Goal: Transaction & Acquisition: Purchase product/service

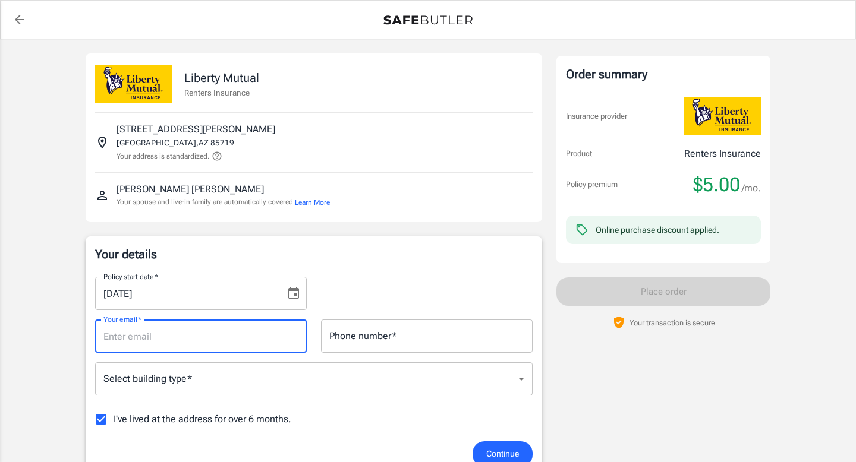
click at [200, 334] on input "Your email   *" at bounding box center [201, 336] width 212 height 33
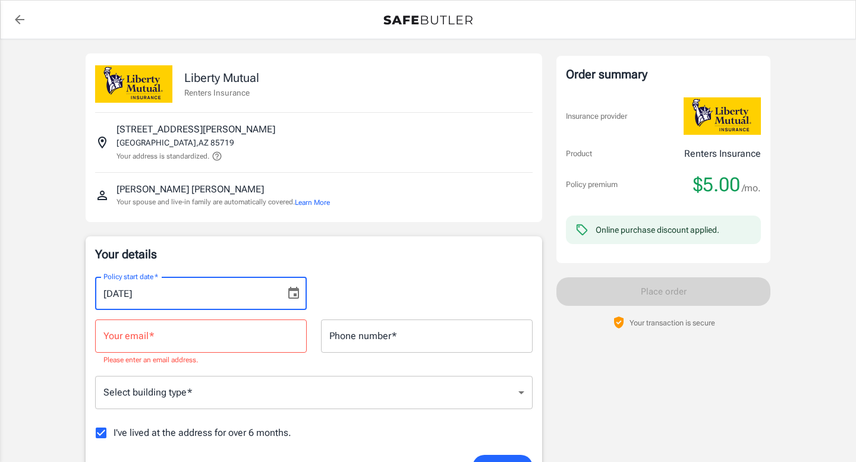
click at [125, 292] on input "[DATE]" at bounding box center [186, 293] width 182 height 33
click at [293, 292] on icon "Choose date, selected date is Sep 4, 2025" at bounding box center [293, 293] width 14 height 14
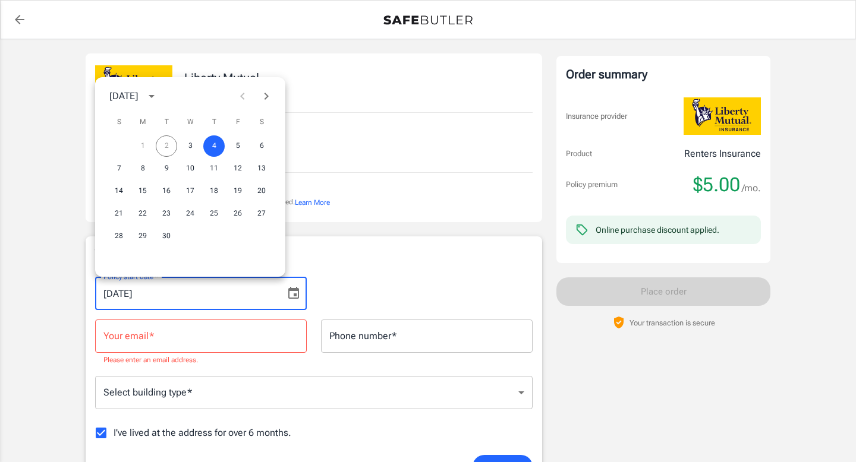
click at [267, 99] on icon "Next month" at bounding box center [266, 96] width 14 height 14
click at [190, 148] on button "1" at bounding box center [189, 145] width 21 height 21
type input "[DATE]"
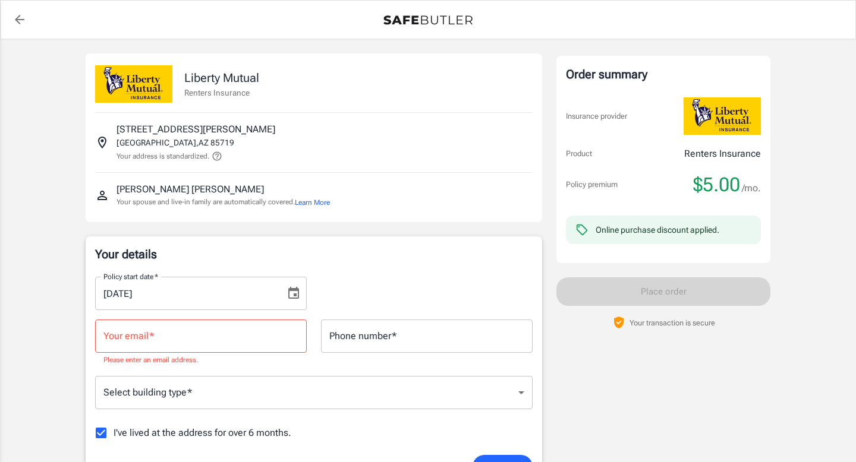
click at [192, 338] on input "Your email   *" at bounding box center [201, 336] width 212 height 33
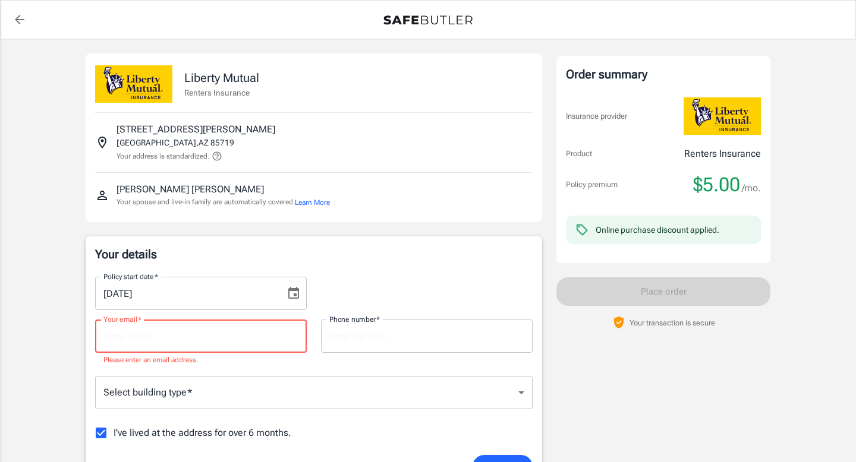
type input "[EMAIL_ADDRESS][DOMAIN_NAME]"
type input "5209078841"
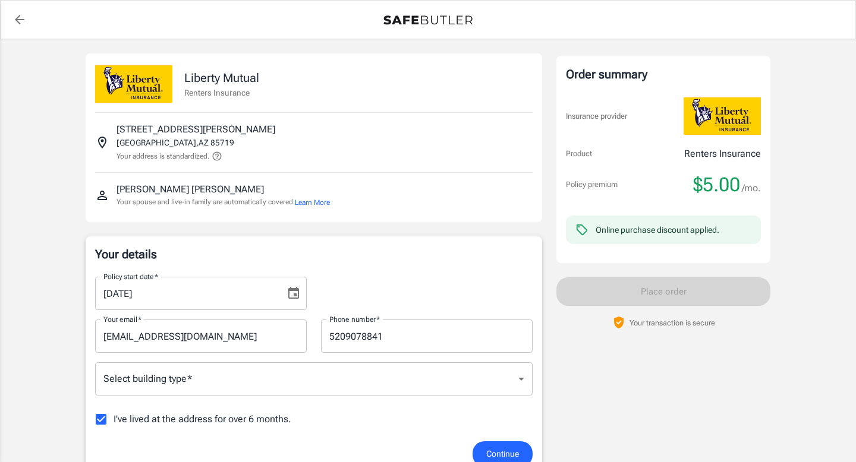
click at [402, 252] on p "Your details" at bounding box center [313, 254] width 437 height 17
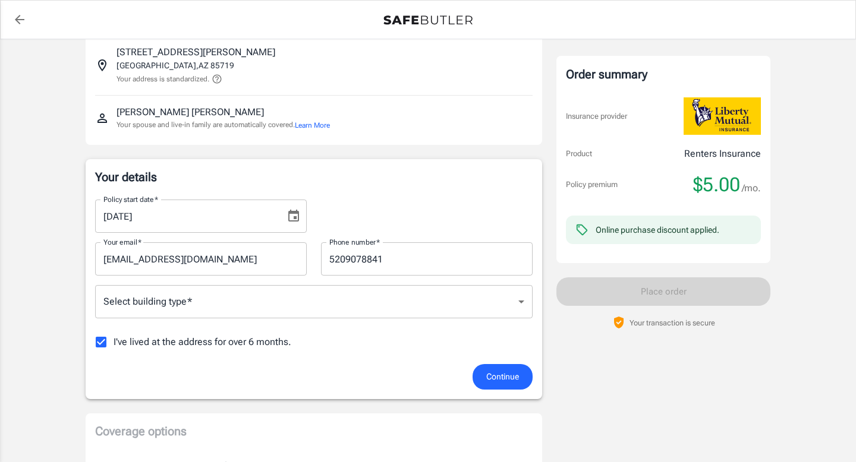
scroll to position [98, 0]
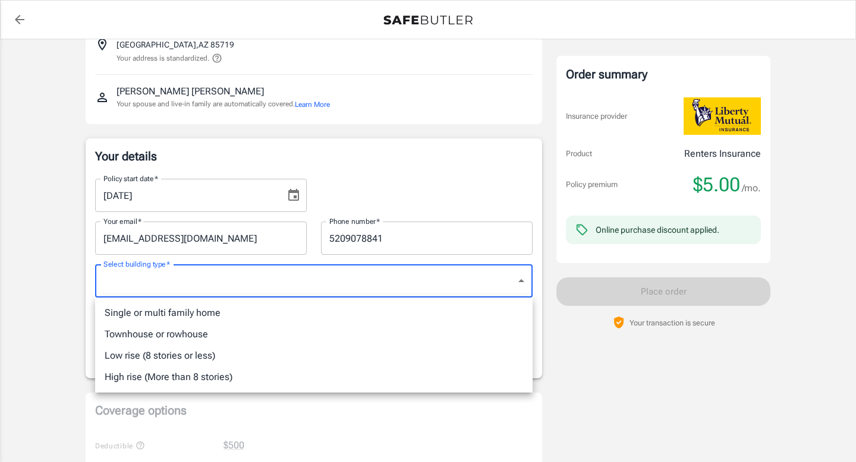
click at [340, 269] on body "Policy premium $ 5.00 /mo Liberty Mutual Renters Insurance [STREET_ADDRESS][PER…" at bounding box center [428, 463] width 856 height 1123
click at [173, 352] on li "Low rise (8 stories or less)" at bounding box center [313, 355] width 437 height 21
type input "lowrise"
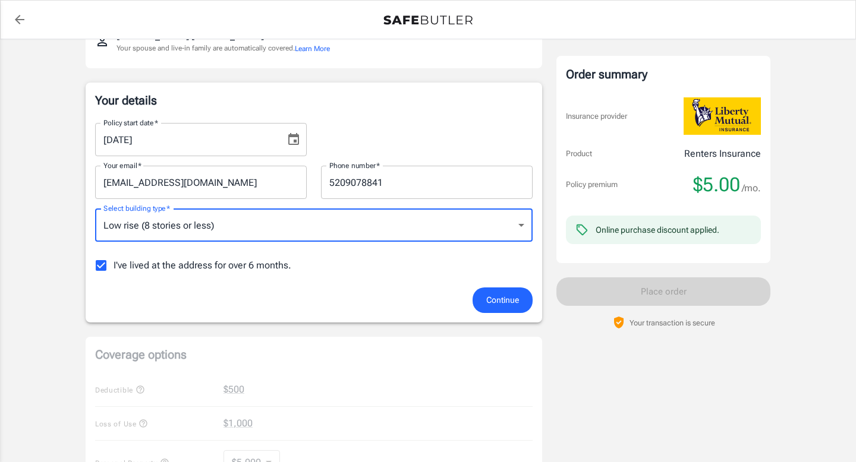
scroll to position [156, 0]
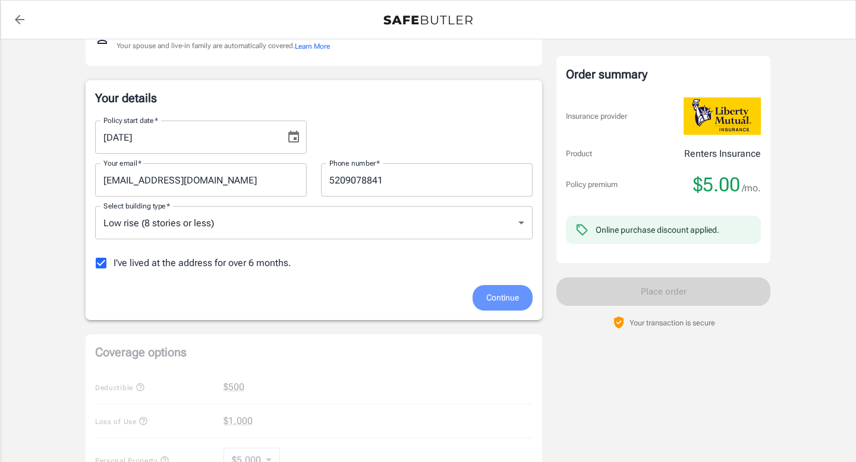
click at [495, 293] on span "Continue" at bounding box center [502, 298] width 33 height 15
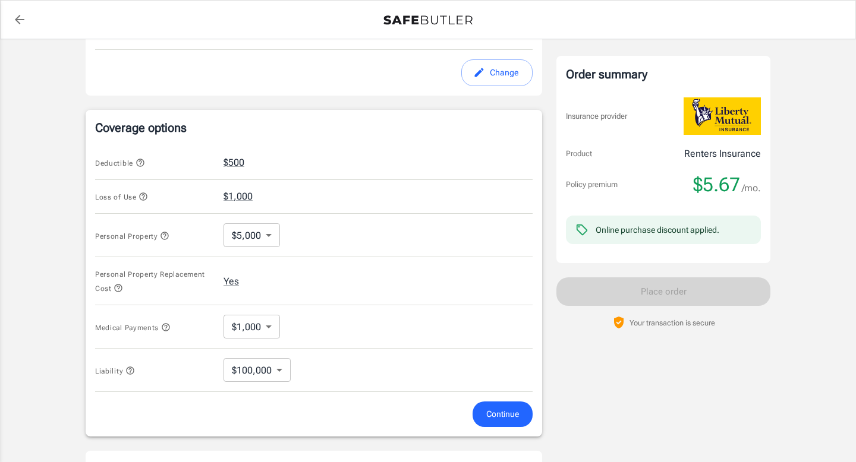
scroll to position [394, 0]
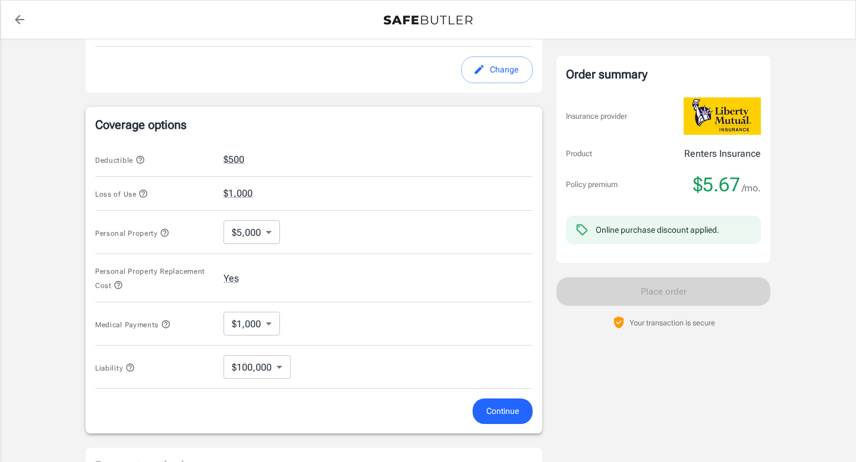
click at [484, 412] on button "Continue" at bounding box center [502, 412] width 60 height 26
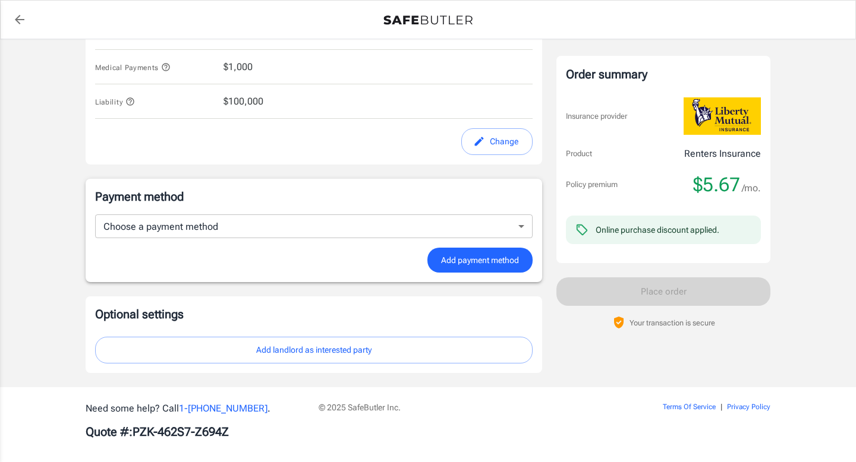
scroll to position [639, 0]
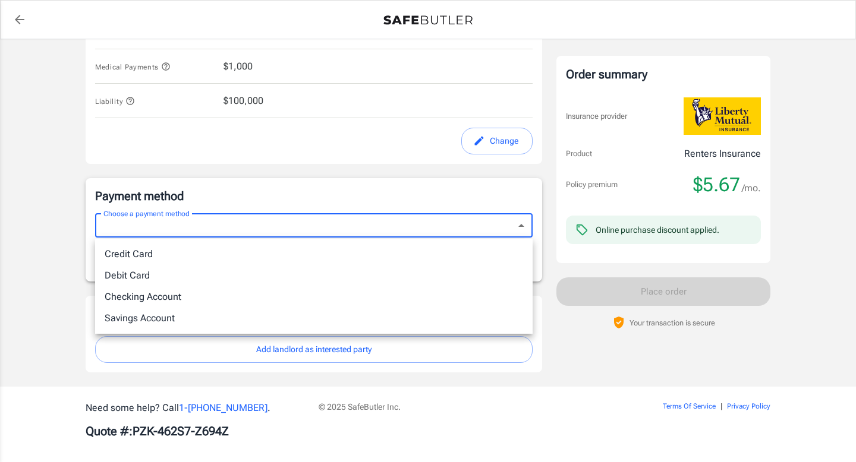
click at [236, 252] on li "Credit Card" at bounding box center [313, 254] width 437 height 21
type input "credit"
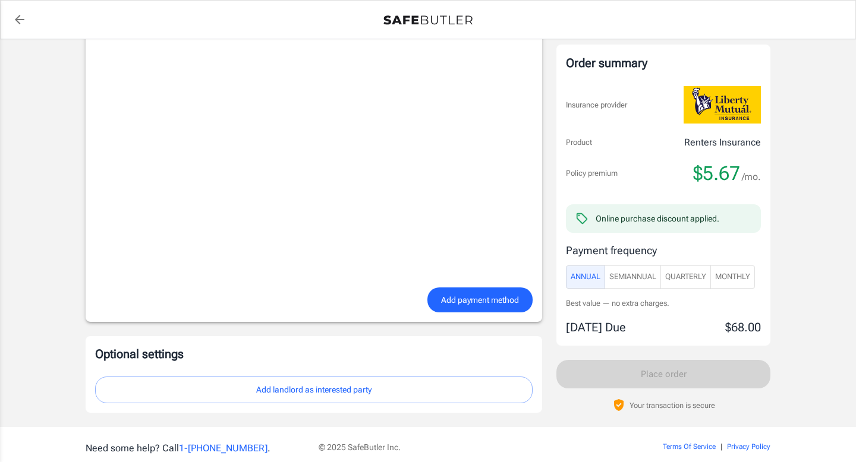
scroll to position [949, 0]
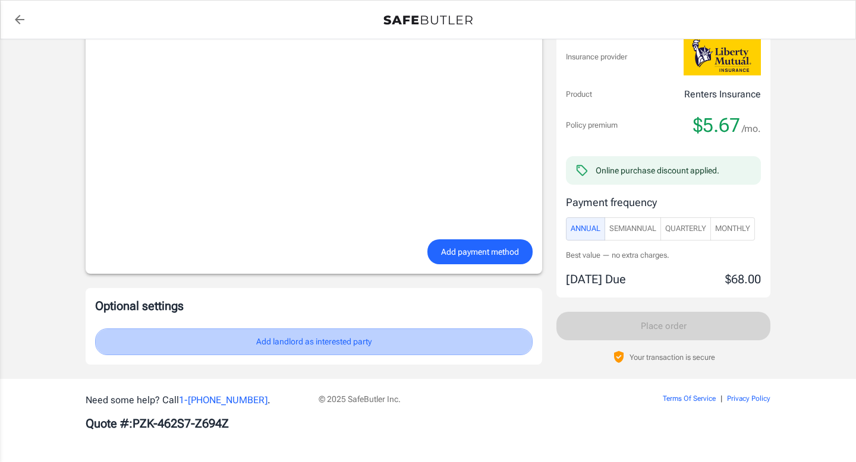
click at [348, 346] on button "Add landlord as interested party" at bounding box center [313, 342] width 437 height 27
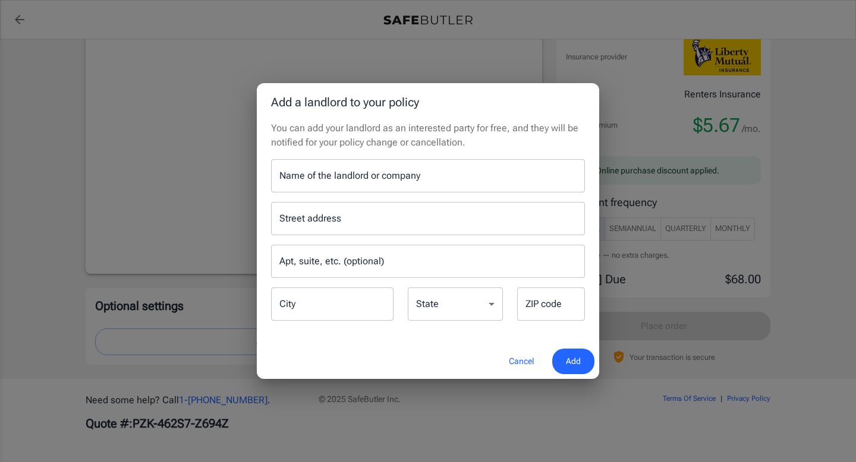
click at [509, 356] on button "Cancel" at bounding box center [521, 362] width 52 height 26
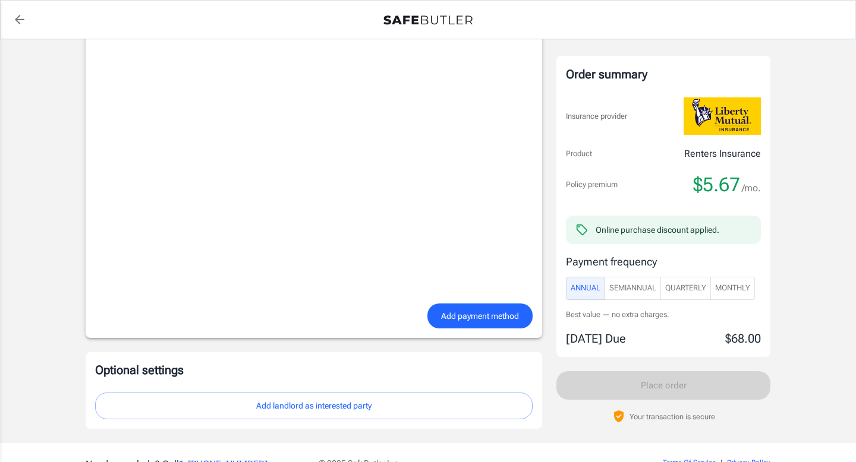
scroll to position [875, 0]
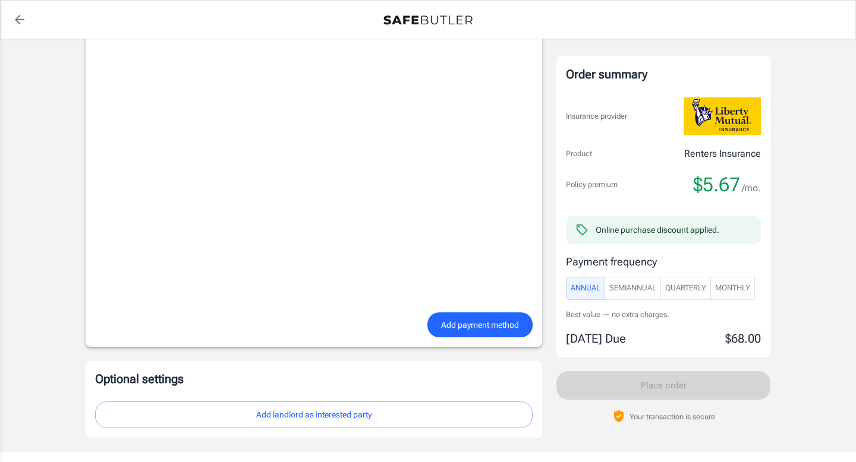
click at [359, 417] on button "Add landlord as interested party" at bounding box center [313, 415] width 437 height 27
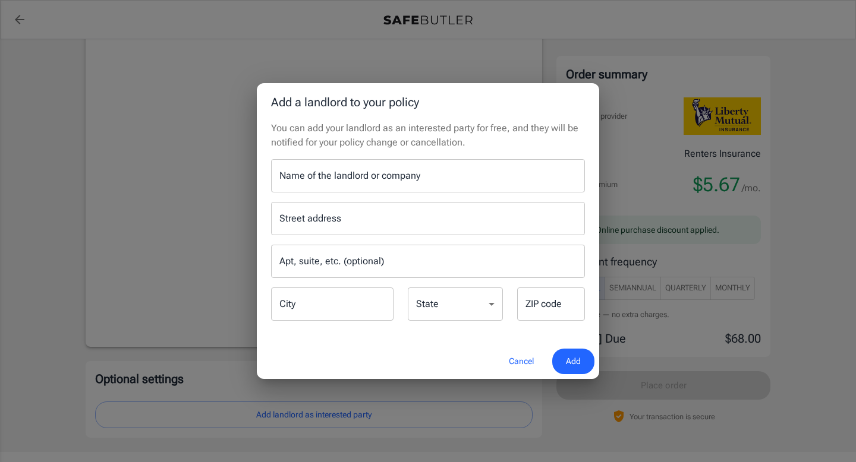
click at [368, 183] on input "Name of the landlord or company" at bounding box center [428, 175] width 314 height 33
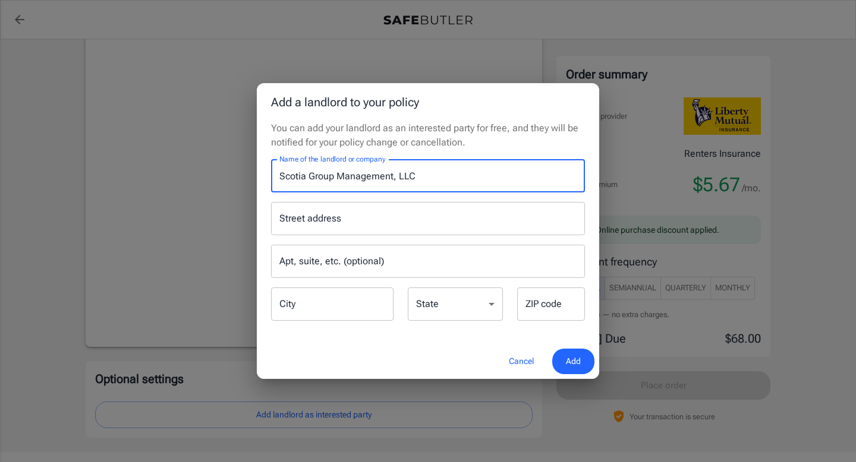
type input "Scotia Group Management, LLC"
click at [325, 222] on input "Street address" at bounding box center [427, 218] width 303 height 23
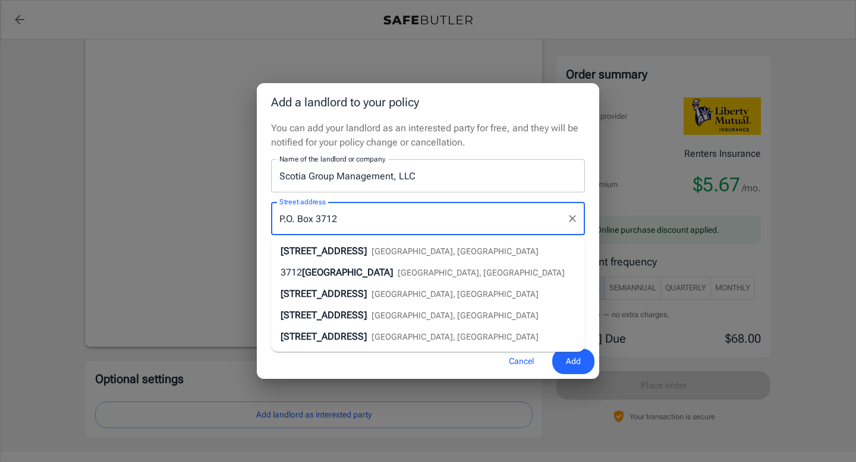
type input "P.O. Box 3712"
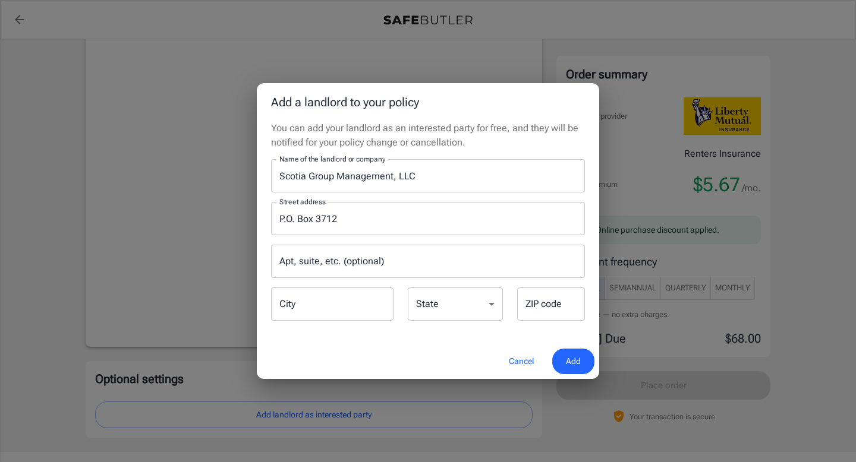
click at [514, 141] on p "You can add your landlord as an interested party for free, and they will be not…" at bounding box center [428, 135] width 314 height 29
click at [300, 315] on input "City" at bounding box center [332, 304] width 122 height 33
type input "[GEOGRAPHIC_DATA]"
click at [430, 298] on select "[US_STATE] [US_STATE] [US_STATE] [US_STATE] [US_STATE] [US_STATE] [US_STATE] [U…" at bounding box center [455, 304] width 95 height 33
select select "NY"
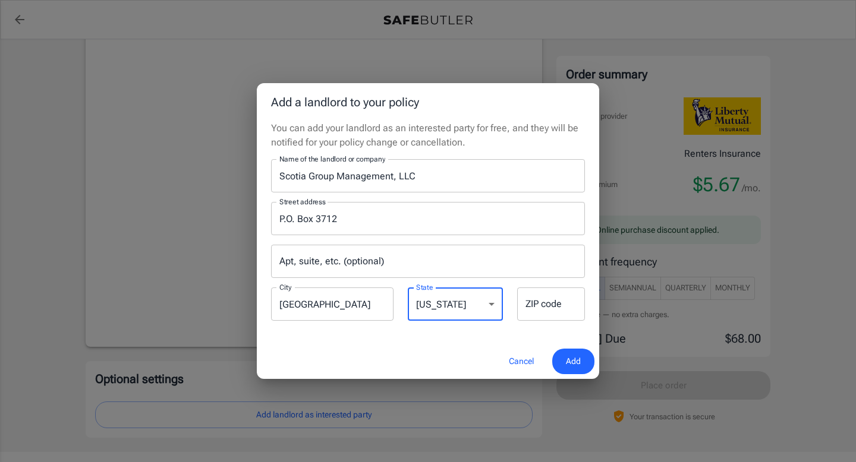
click at [408, 288] on select "[US_STATE] [US_STATE] [US_STATE] [US_STATE] [US_STATE] [US_STATE] [US_STATE] [U…" at bounding box center [455, 304] width 95 height 33
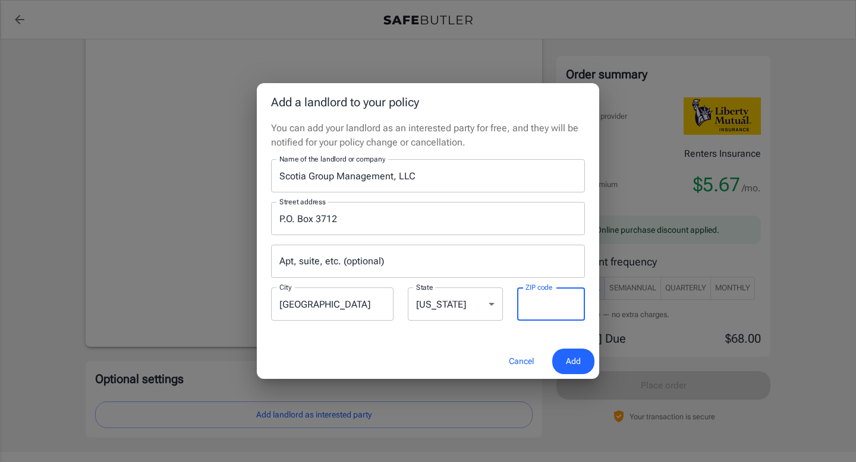
click at [544, 292] on div "ZIP code ZIP code" at bounding box center [551, 304] width 68 height 33
type input "12203"
click at [564, 359] on button "Add" at bounding box center [573, 362] width 42 height 26
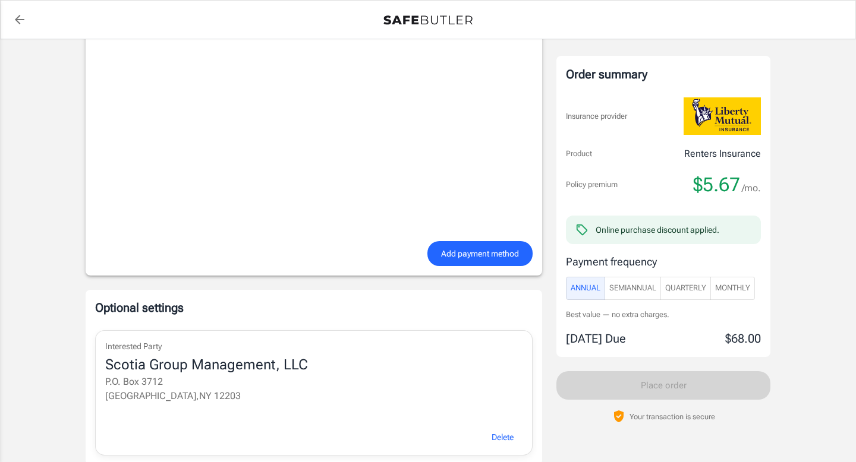
scroll to position [1047, 0]
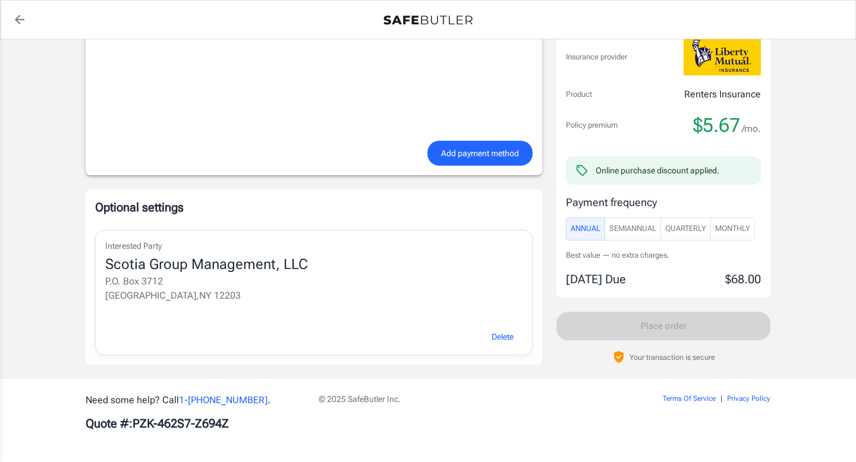
click at [453, 150] on span "Add payment method" at bounding box center [480, 153] width 78 height 15
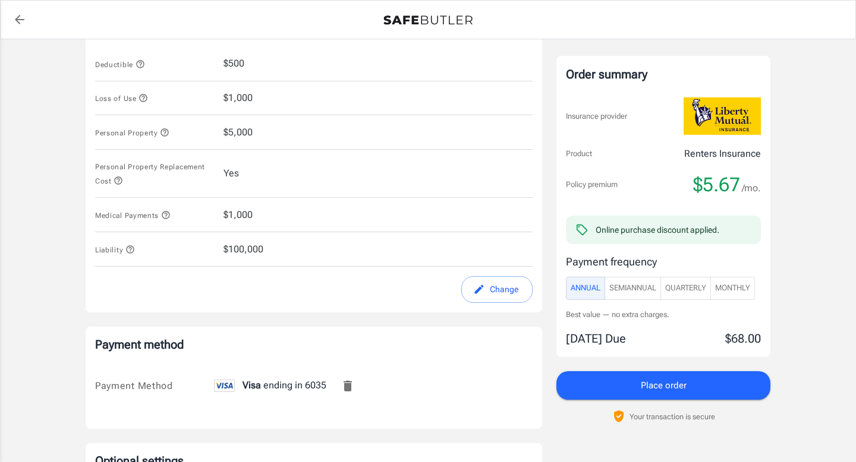
scroll to position [744, 0]
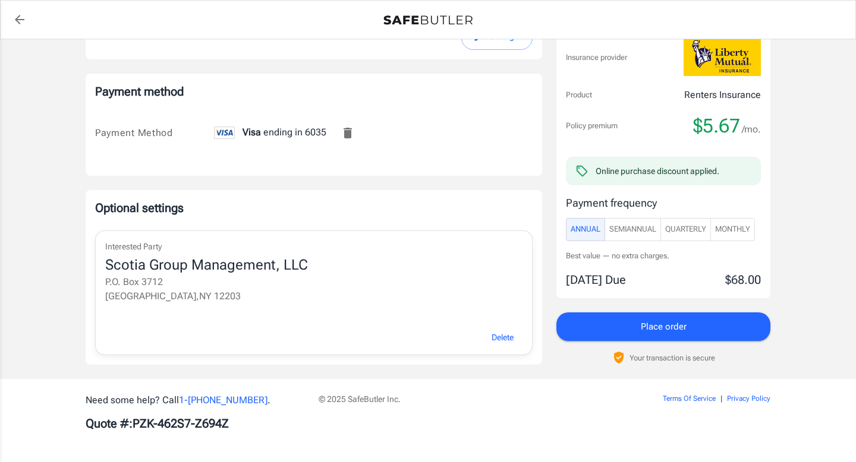
click at [699, 327] on button "Place order" at bounding box center [663, 326] width 214 height 29
